Goal: Submit feedback/report problem: Submit feedback/report problem

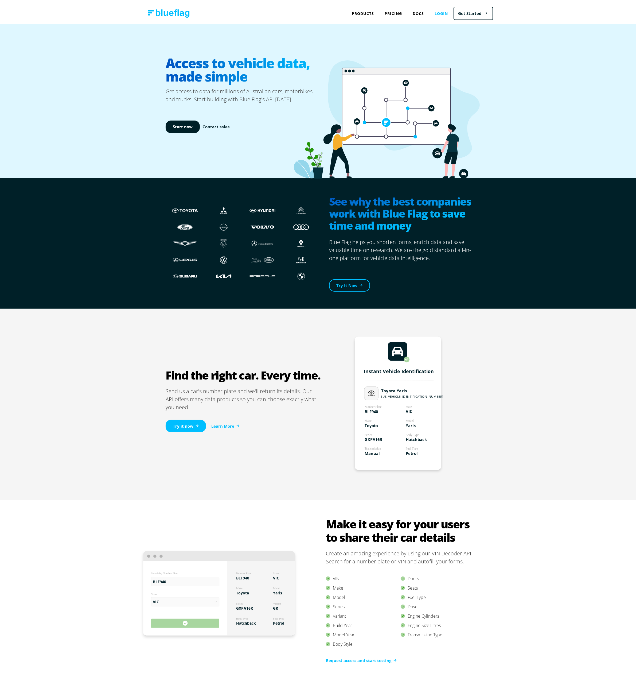
click at [441, 11] on link "Login" at bounding box center [442, 10] width 24 height 11
click at [441, 10] on link "Login" at bounding box center [442, 10] width 24 height 11
click at [458, 18] on div "Products API NEVDIS Plate to VIN vin, chassis, registration plate, registration…" at bounding box center [420, 10] width 146 height 21
click at [462, 13] on link "Get Started" at bounding box center [474, 11] width 40 height 14
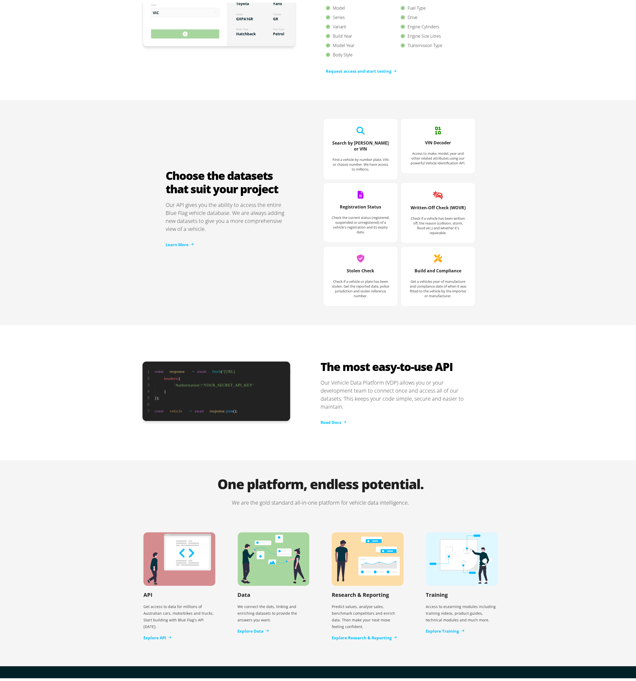
scroll to position [655, 0]
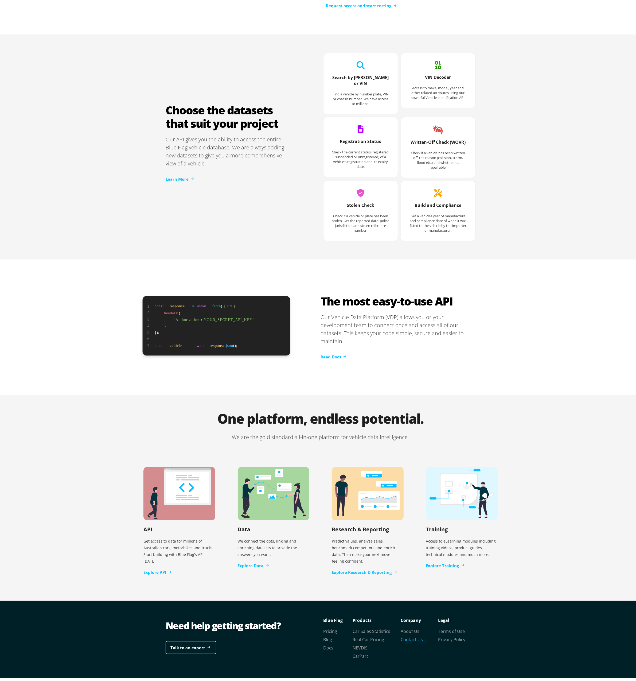
click at [407, 634] on link "Contact Us" at bounding box center [412, 637] width 22 height 6
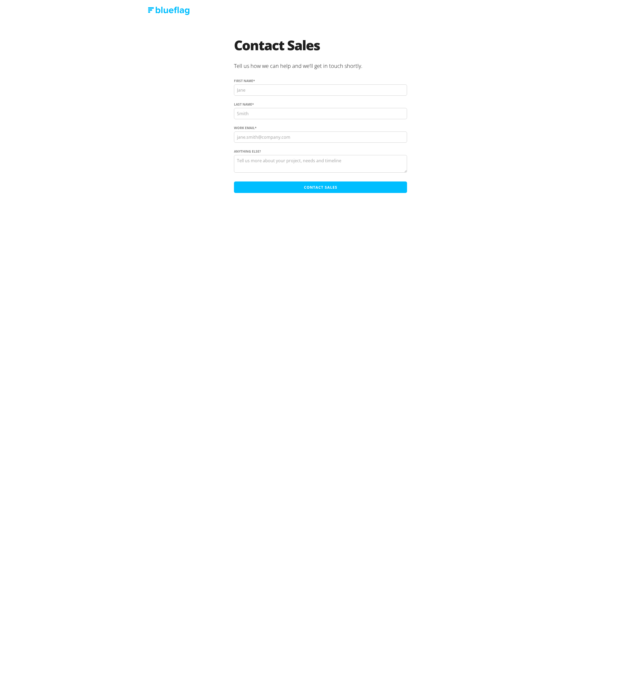
click at [262, 89] on input "First name *" at bounding box center [320, 89] width 173 height 11
type input "Brad"
type input "Laskey"
type input "brad.laskey@iedge.com.au"
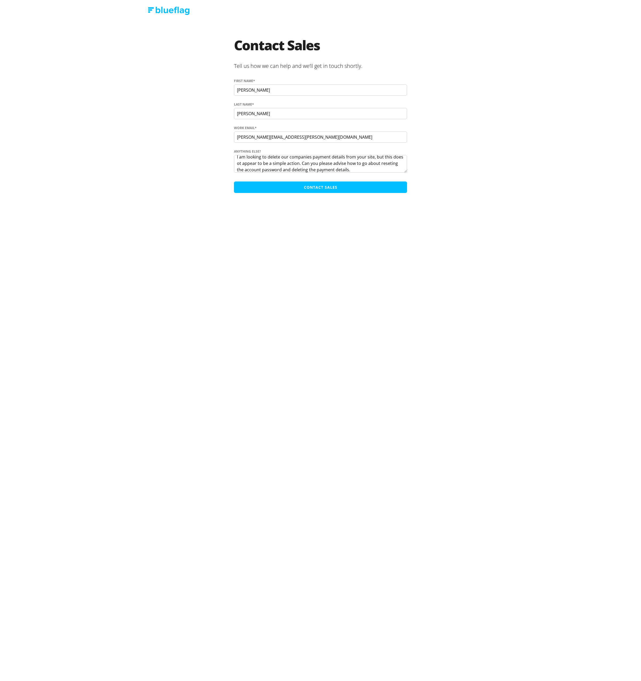
type textarea "Hi, I am looking to delete our companies payment details from your site, but th…"
click at [316, 189] on input "Contact Sales" at bounding box center [320, 186] width 173 height 11
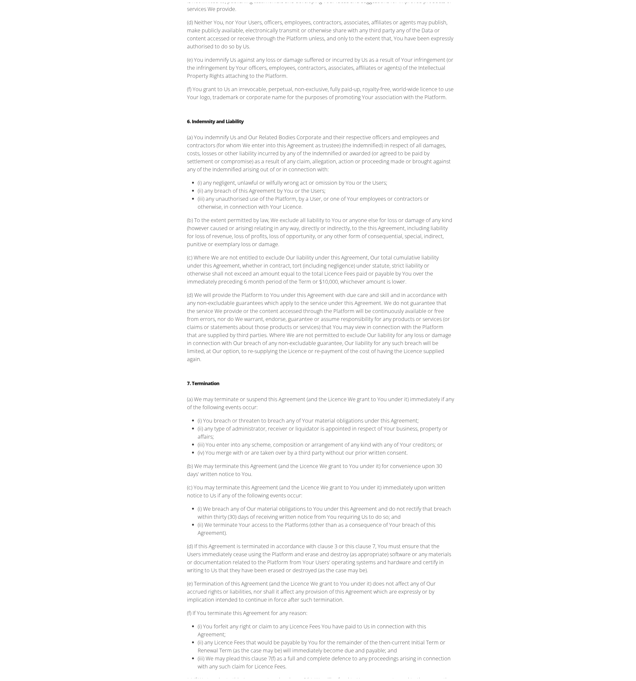
scroll to position [1086, 0]
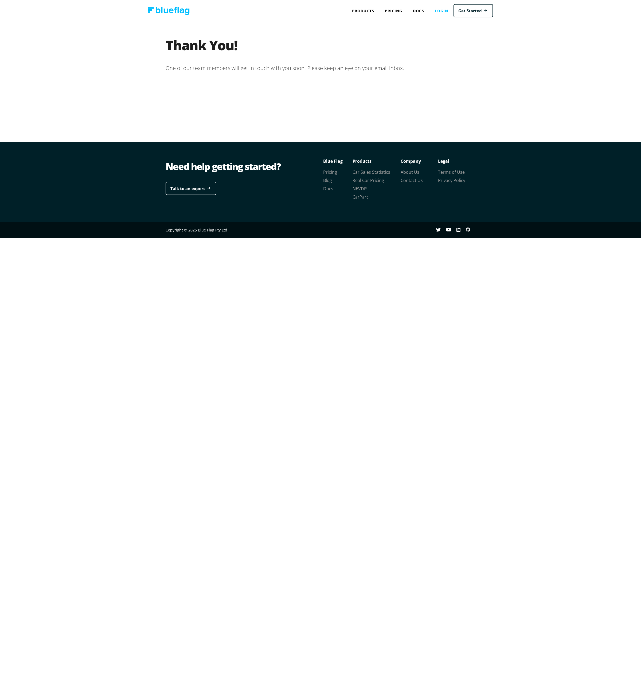
click at [439, 11] on link "Login" at bounding box center [442, 10] width 24 height 11
